Goal: Find contact information: Find contact information

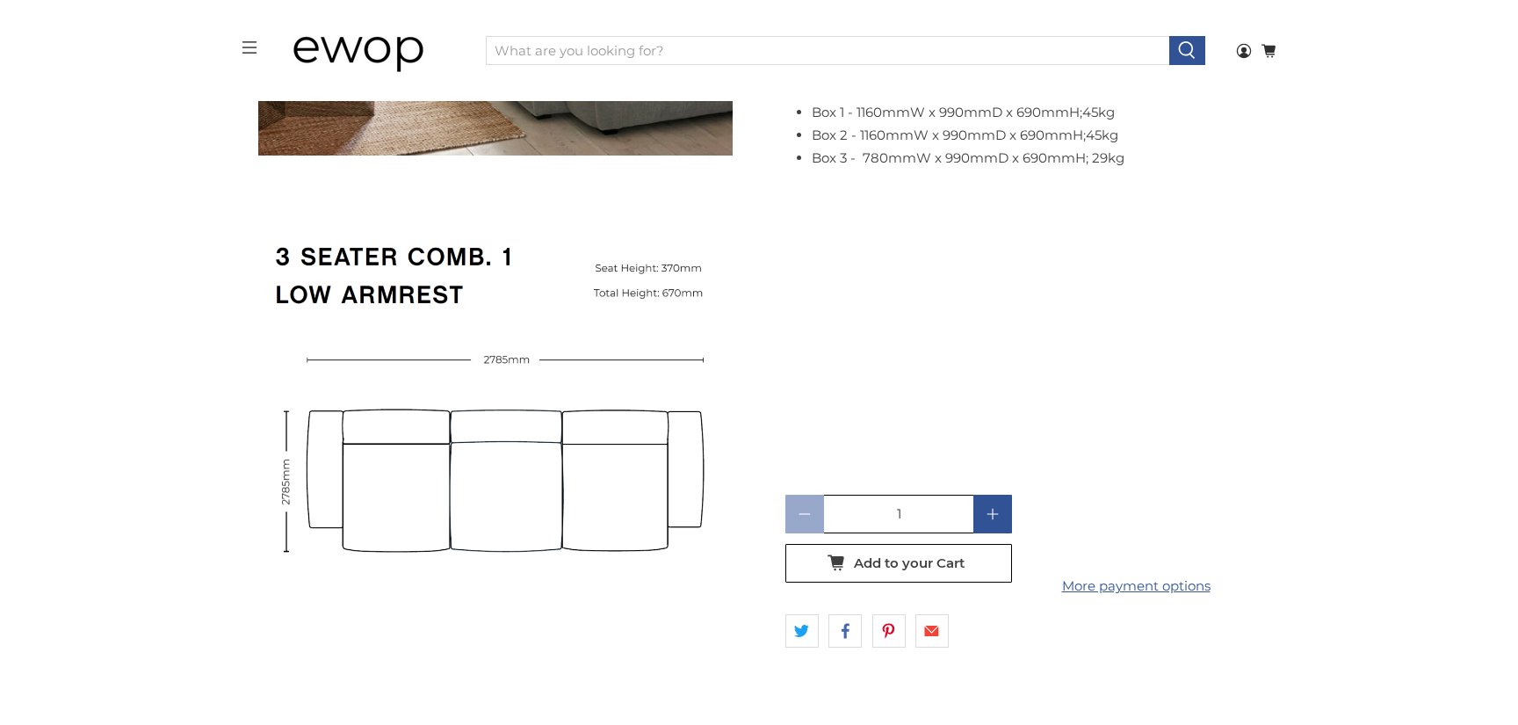
scroll to position [5303, 0]
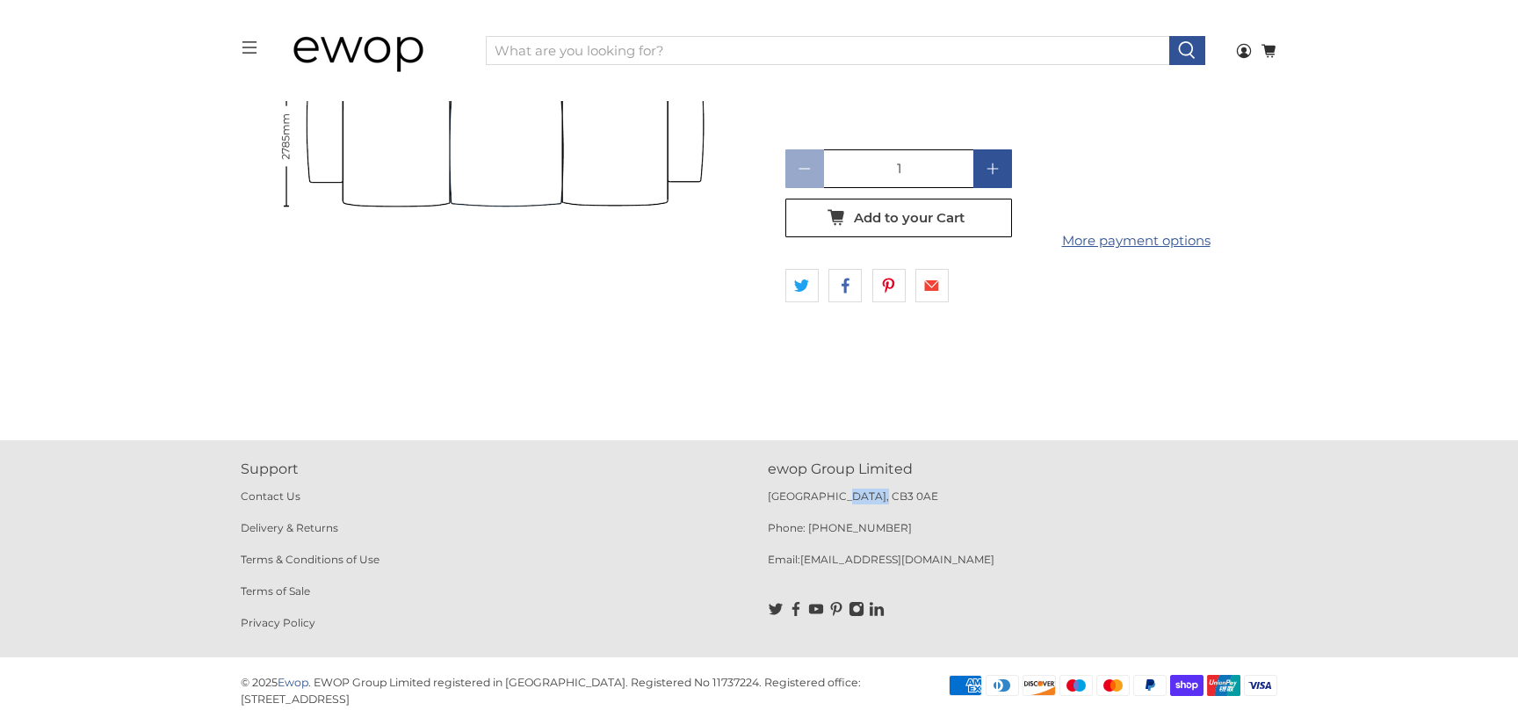
drag, startPoint x: 879, startPoint y: 498, endPoint x: 74, endPoint y: 177, distance: 867.2
click at [842, 502] on p "[GEOGRAPHIC_DATA], CB3 0AE" at bounding box center [1022, 504] width 509 height 32
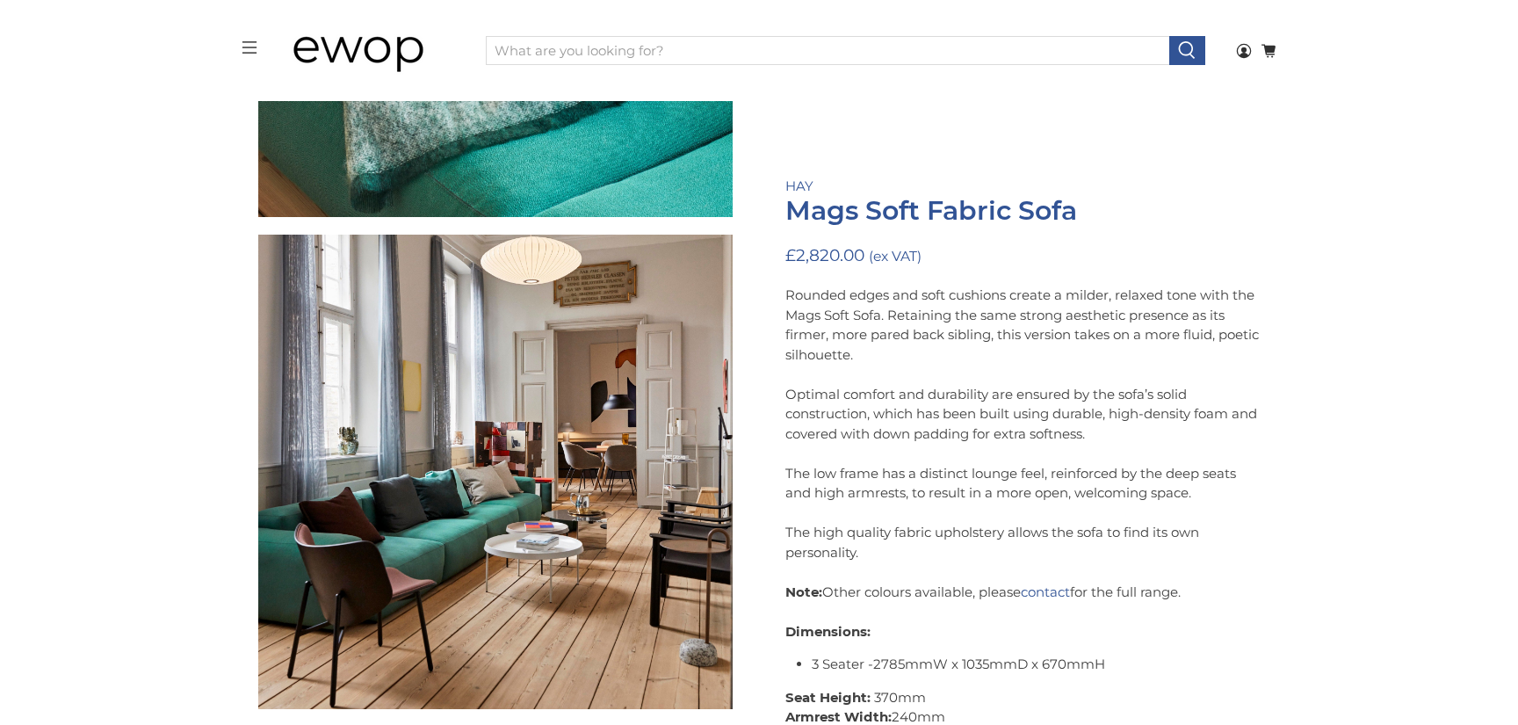
scroll to position [1974, 0]
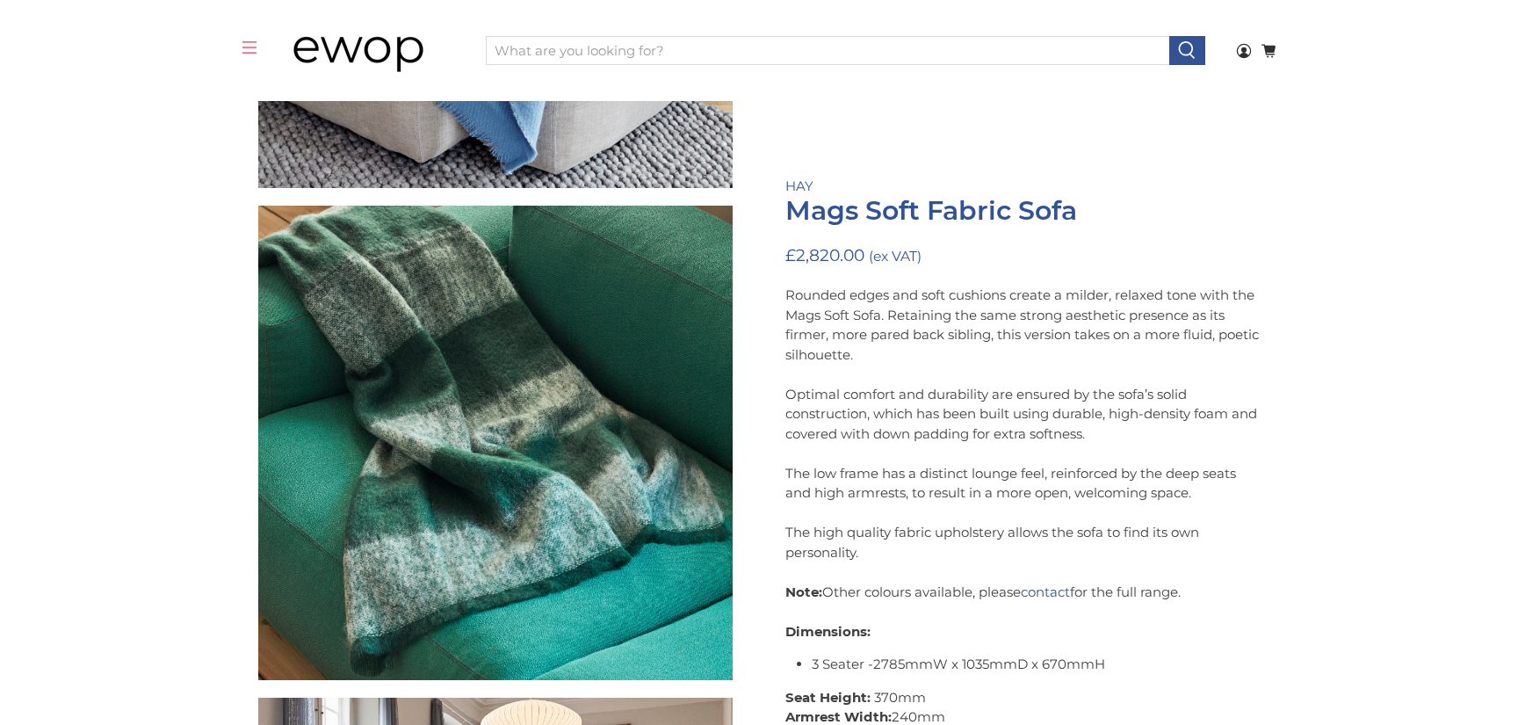
click at [255, 47] on rect at bounding box center [249, 47] width 14 height 1
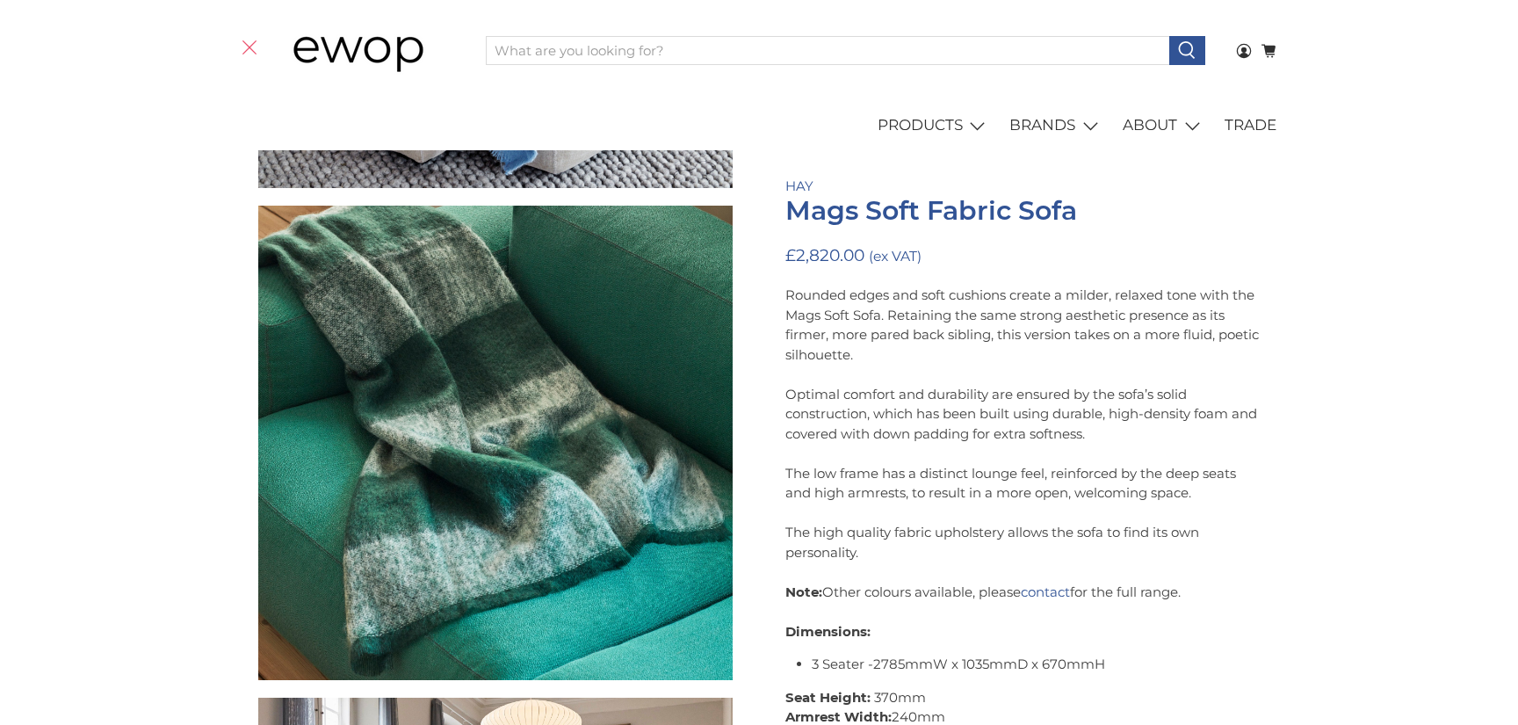
click at [249, 50] on icon at bounding box center [250, 48] width 16 height 16
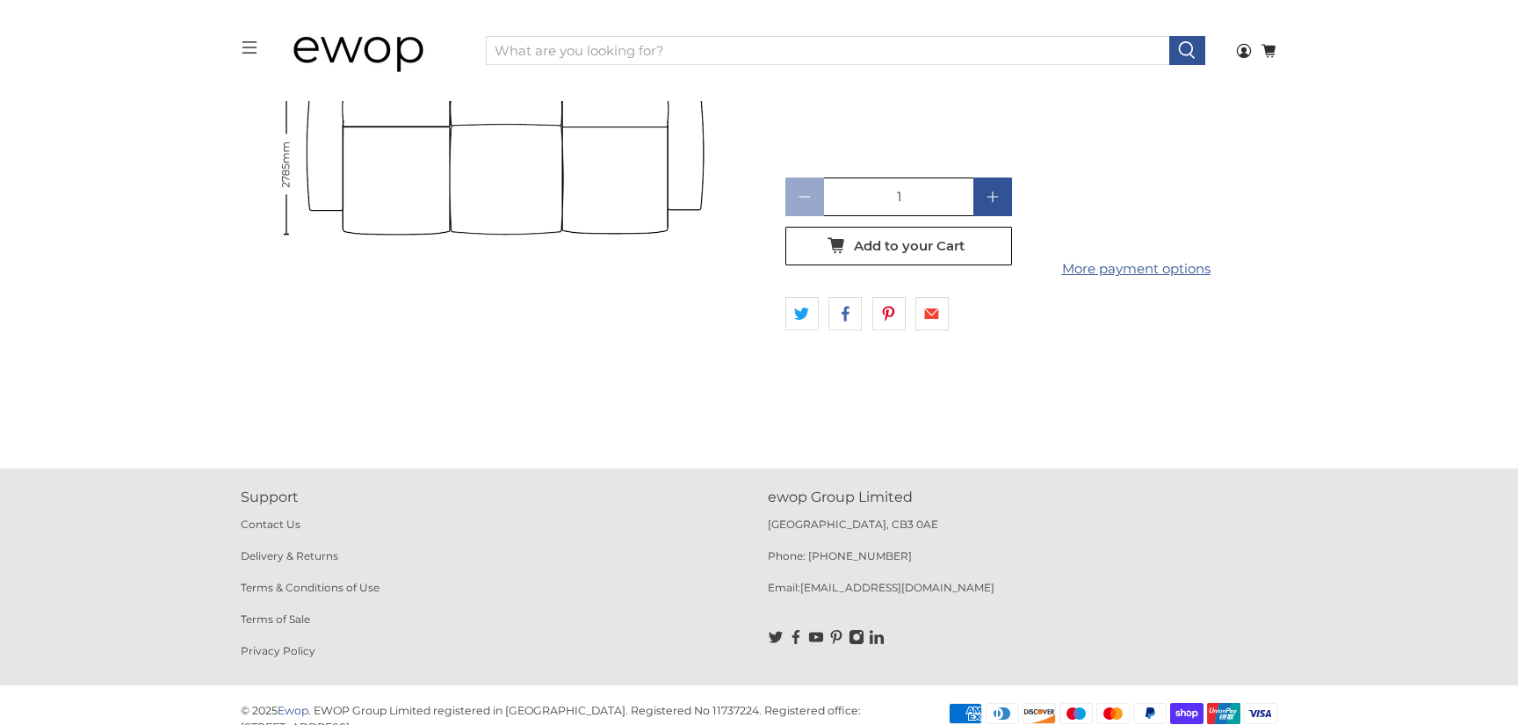
scroll to position [5303, 0]
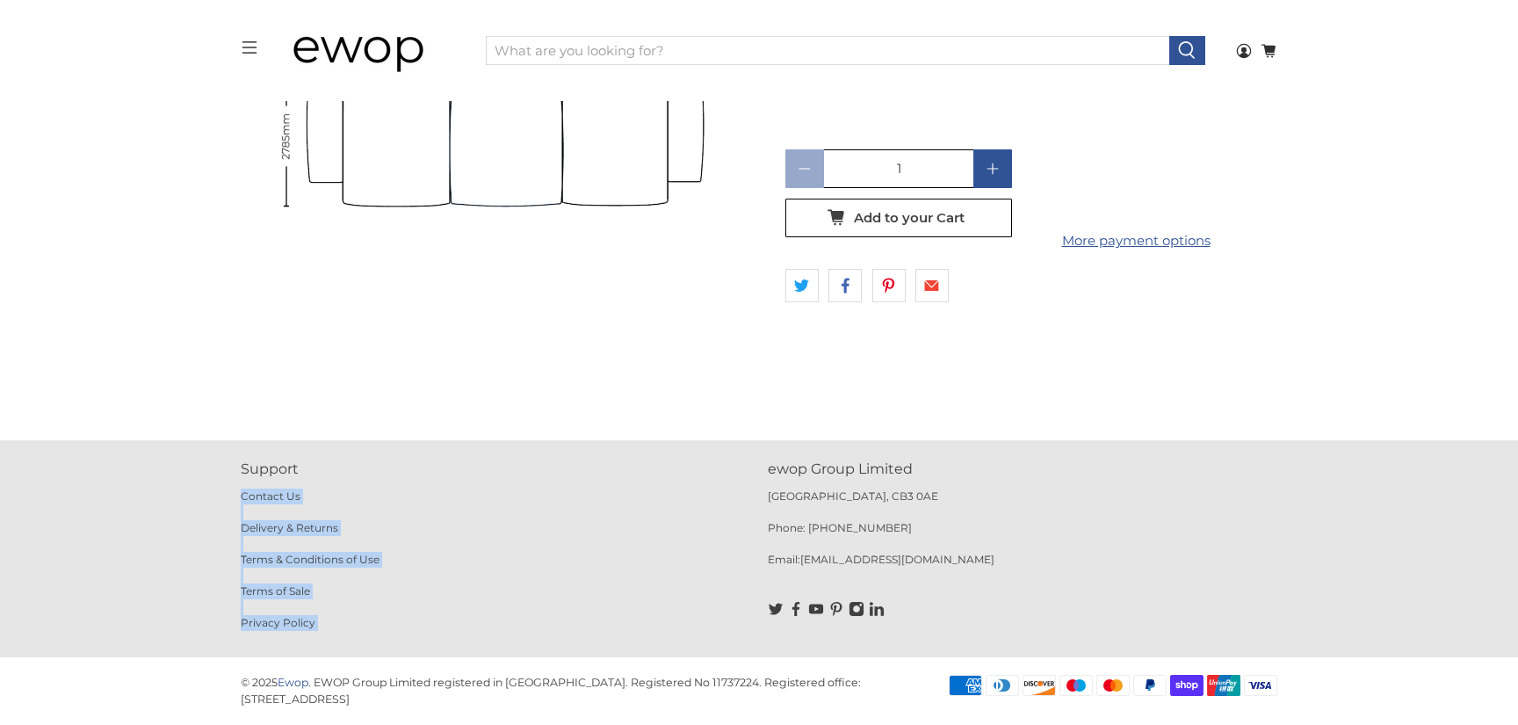
drag, startPoint x: 757, startPoint y: 465, endPoint x: 957, endPoint y: 453, distance: 200.6
click at [957, 453] on section "Support Contact Us Delivery & Returns Terms & Conditions of Use Terms of Sale P…" at bounding box center [759, 548] width 1518 height 217
click at [290, 495] on link "Contact Us" at bounding box center [271, 495] width 60 height 13
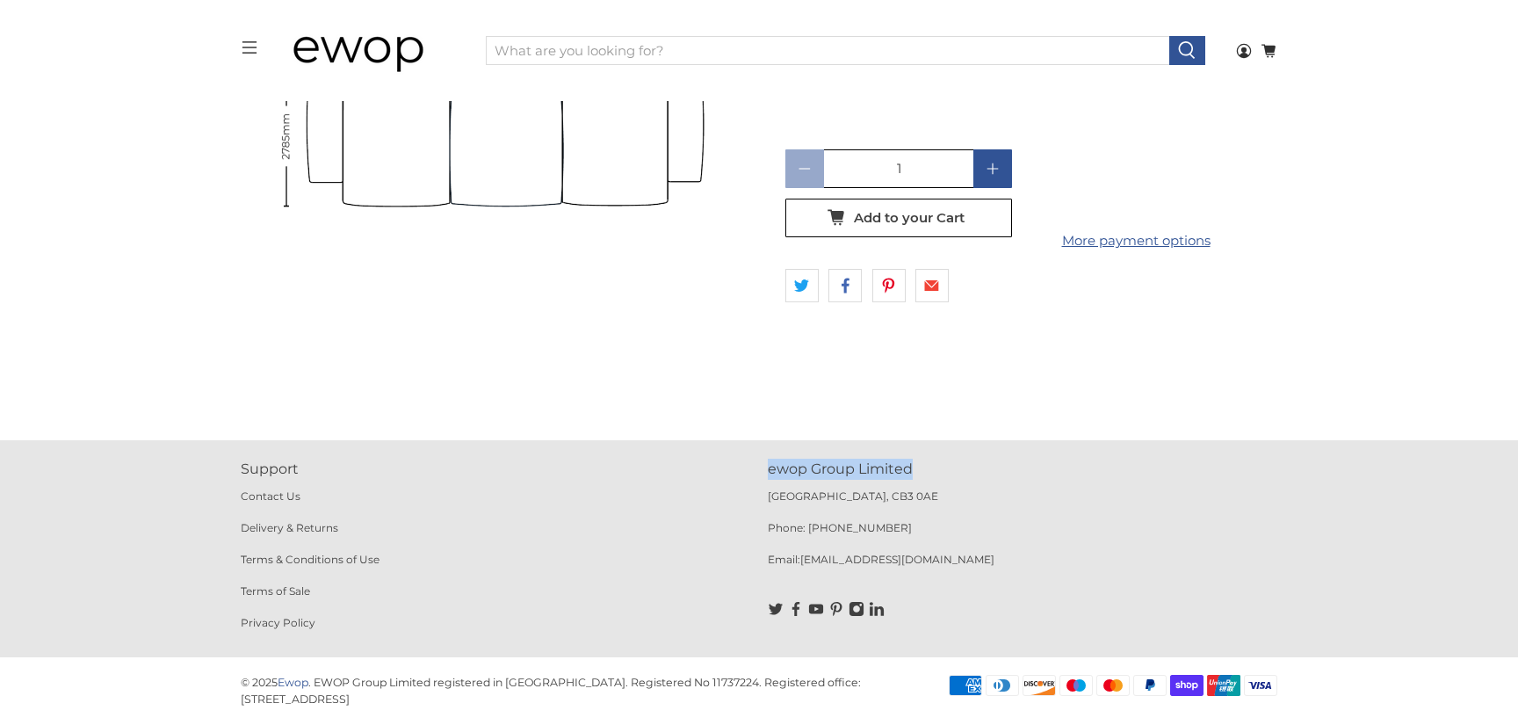
drag, startPoint x: 766, startPoint y: 469, endPoint x: 913, endPoint y: 466, distance: 146.7
click at [913, 472] on div "Support Contact Us Delivery & Returns Terms & Conditions of Use Terms of Sale P…" at bounding box center [759, 548] width 1054 height 180
copy p "ewop Group Limited"
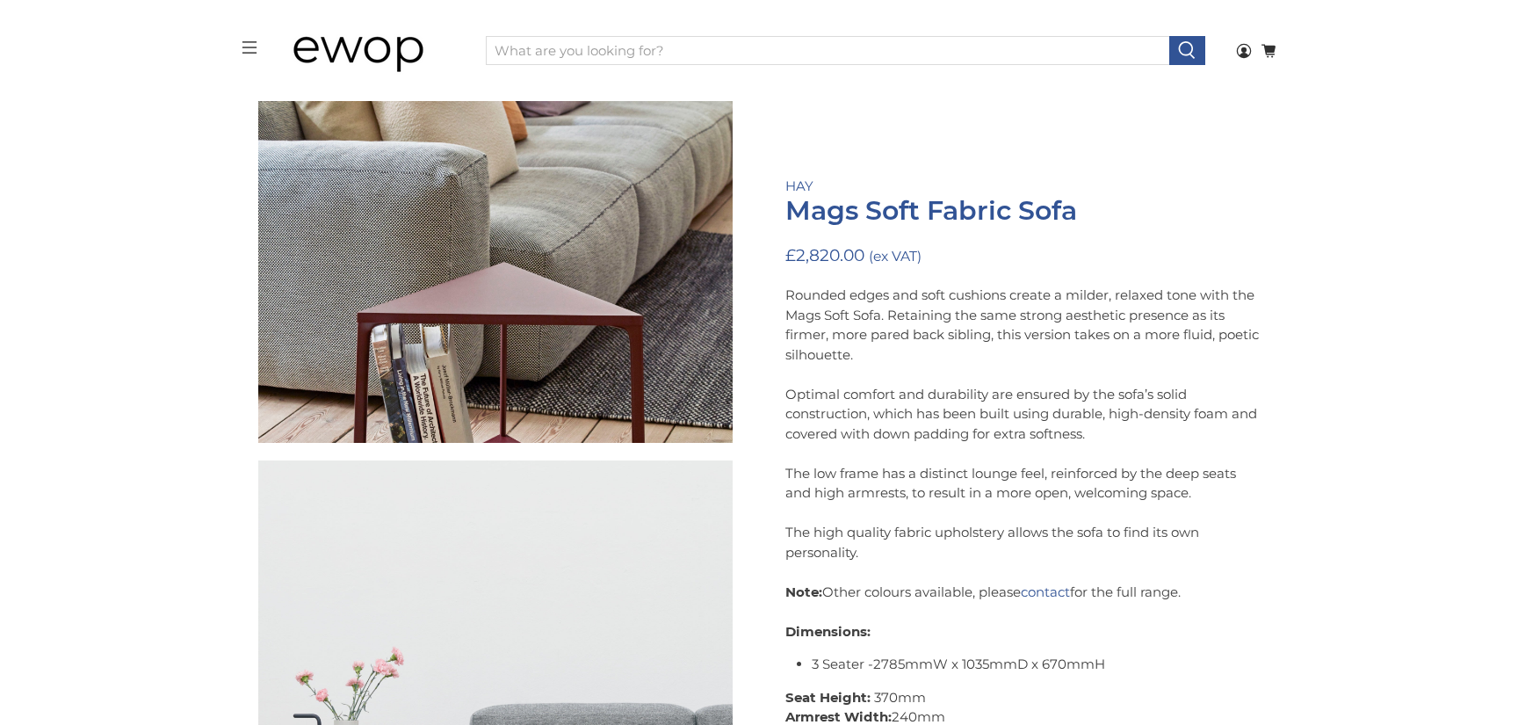
scroll to position [3686, 0]
